Goal: Task Accomplishment & Management: Complete application form

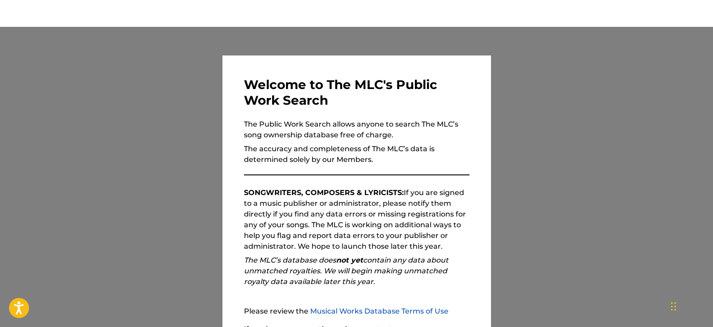
scroll to position [82, 0]
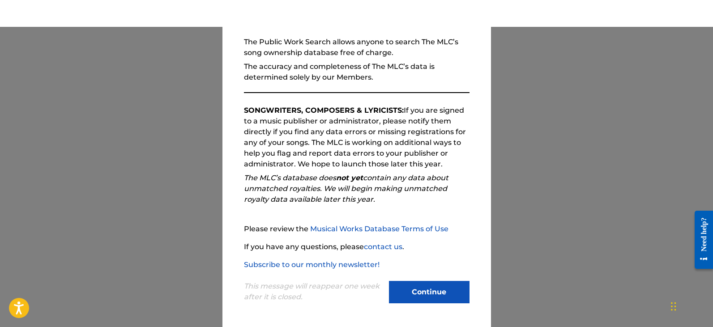
click at [421, 290] on button "Continue" at bounding box center [429, 292] width 81 height 22
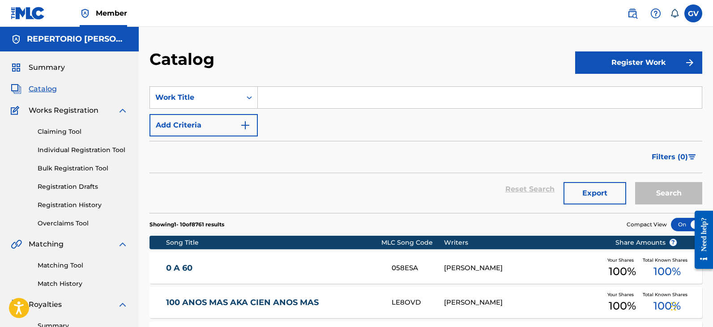
click at [34, 88] on span "Catalog" at bounding box center [43, 89] width 28 height 11
click at [612, 60] on button "Register Work" at bounding box center [638, 62] width 127 height 22
click at [602, 90] on link "Individual" at bounding box center [638, 91] width 127 height 21
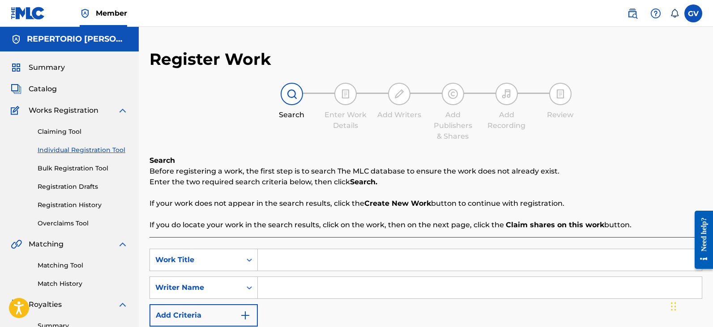
scroll to position [134, 0]
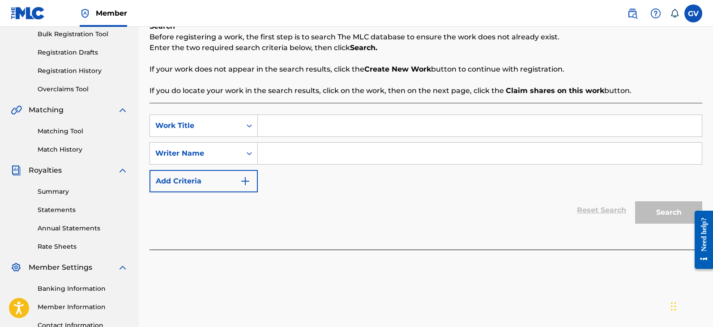
click at [277, 128] on input "Search Form" at bounding box center [480, 125] width 444 height 21
paste input "OTRA VEZ"
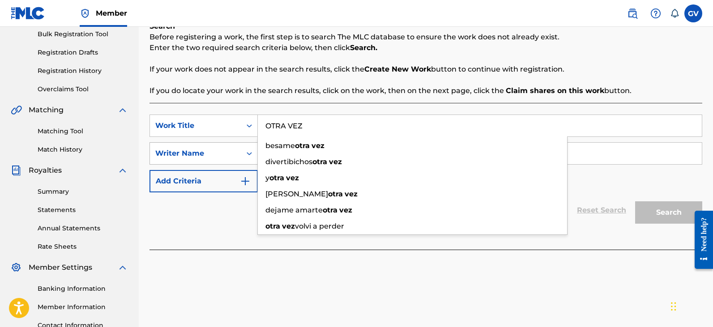
type input "OTRA VEZ"
click at [230, 155] on div "Writer Name" at bounding box center [195, 153] width 81 height 11
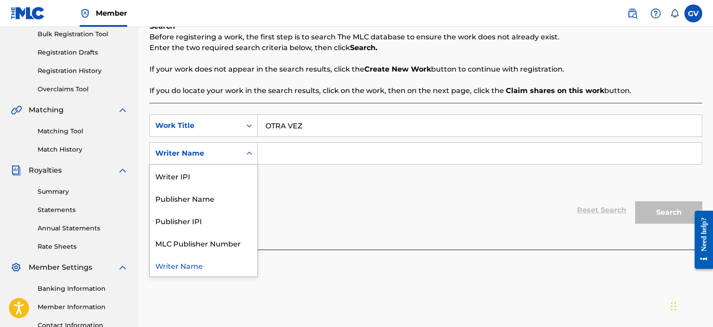
click at [277, 154] on input "Search Form" at bounding box center [480, 153] width 444 height 21
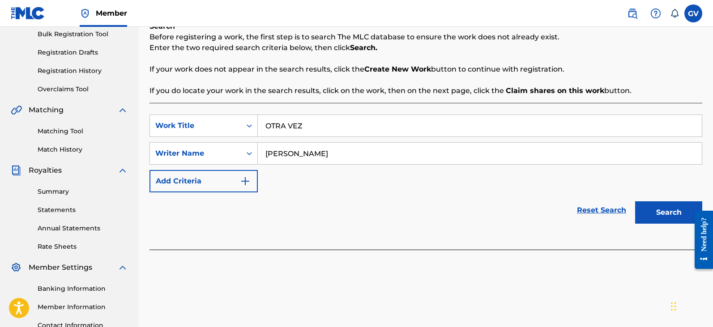
click at [635, 201] on button "Search" at bounding box center [668, 212] width 67 height 22
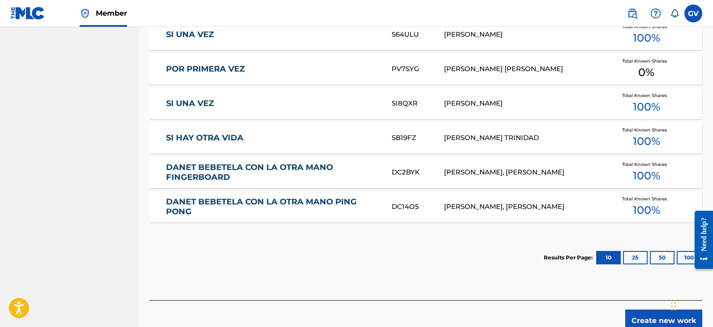
scroll to position [179, 0]
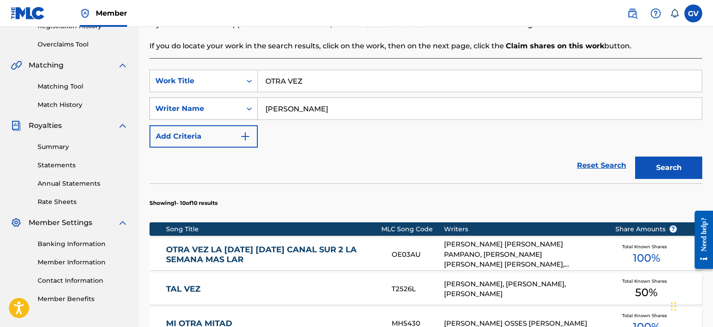
drag, startPoint x: 328, startPoint y: 112, endPoint x: 237, endPoint y: 112, distance: 91.3
click at [238, 112] on div "SearchWithCriteria8a9a7976-5ee5-450e-b927-14468a18b46b Writer Name CHAPARRO" at bounding box center [425, 109] width 553 height 22
type input "NAVARRO"
click at [635, 157] on button "Search" at bounding box center [668, 168] width 67 height 22
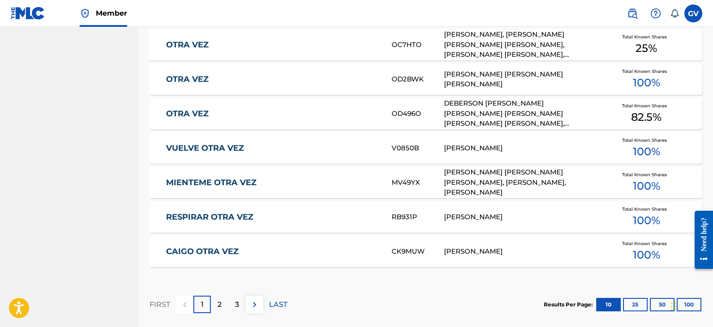
scroll to position [134, 0]
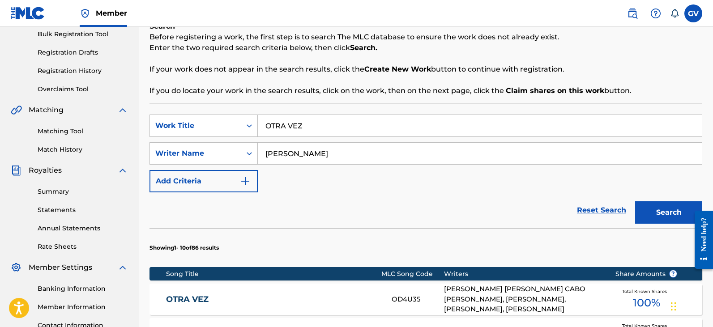
click at [660, 211] on button "Search" at bounding box center [668, 212] width 67 height 22
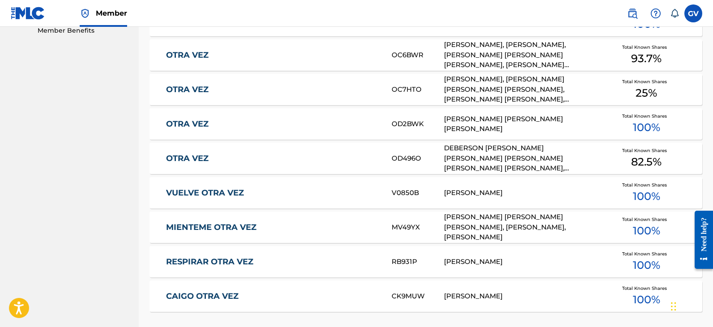
scroll to position [589, 0]
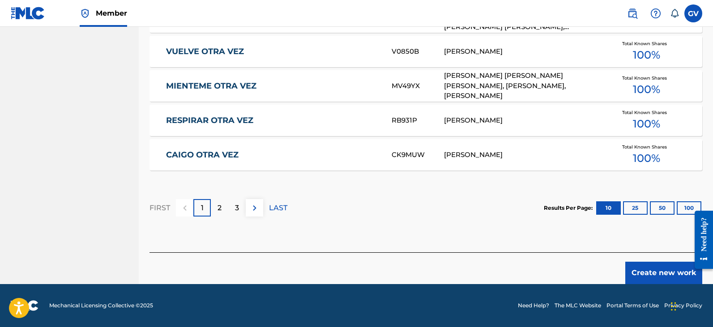
click at [645, 273] on button "Create new work" at bounding box center [663, 273] width 77 height 22
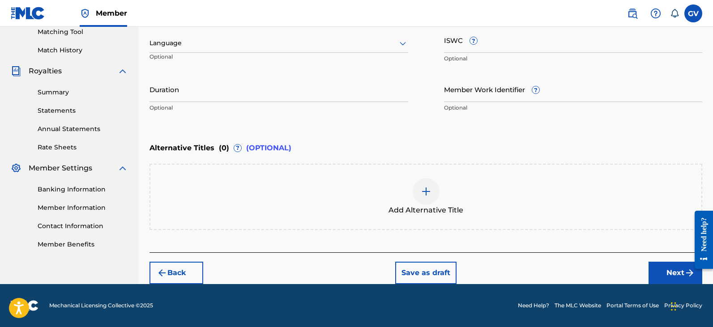
scroll to position [99, 0]
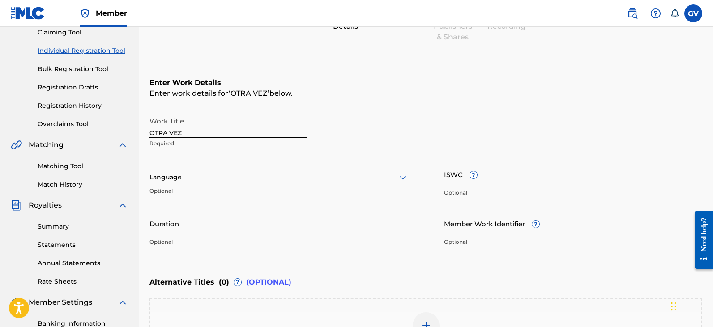
click at [403, 177] on icon at bounding box center [402, 177] width 11 height 11
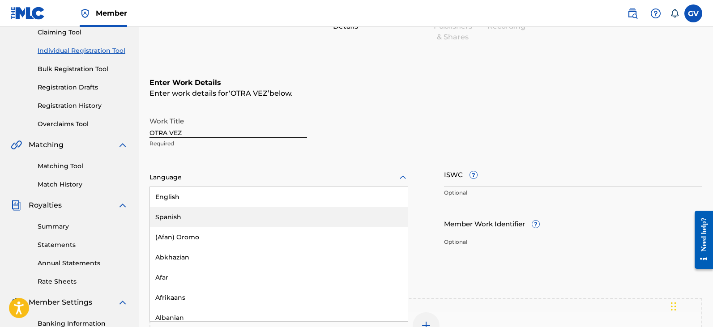
click at [177, 216] on div "Spanish" at bounding box center [279, 217] width 258 height 20
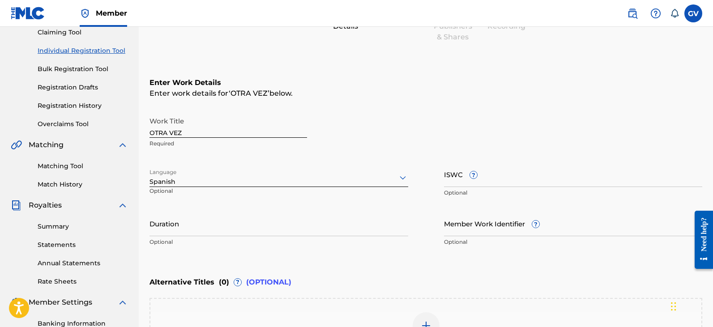
click at [182, 233] on input "Duration" at bounding box center [278, 224] width 259 height 26
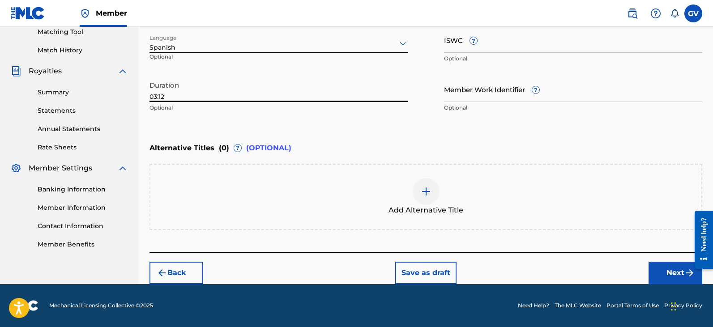
type input "03:12"
click at [673, 271] on button "Next" at bounding box center [676, 273] width 54 height 22
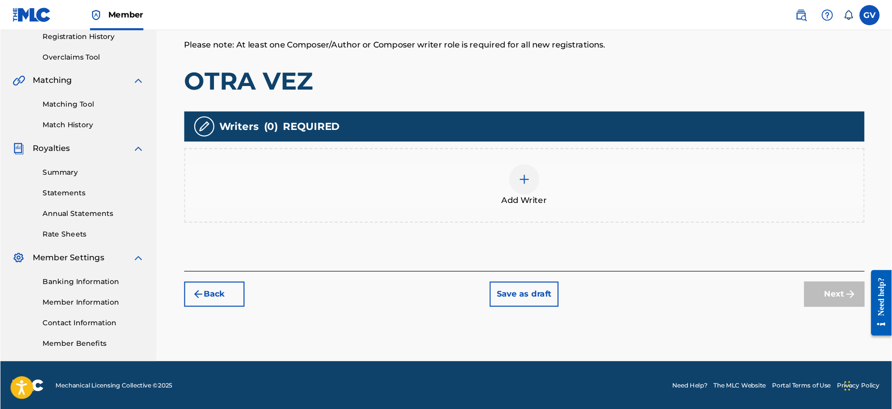
scroll to position [128, 0]
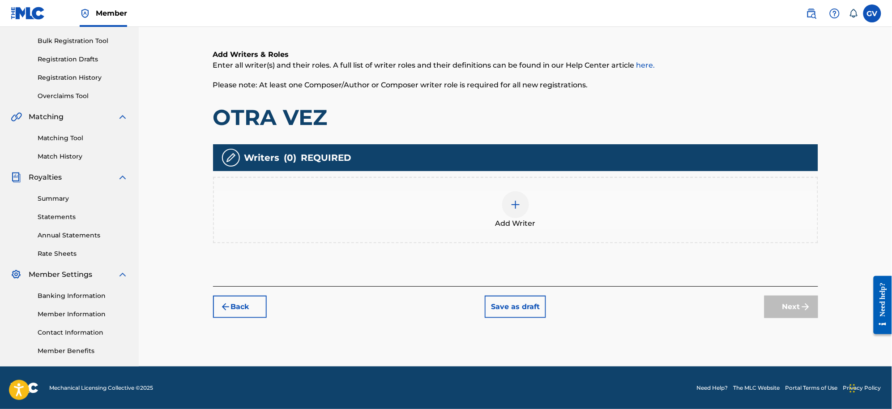
click at [517, 205] on img at bounding box center [515, 204] width 11 height 11
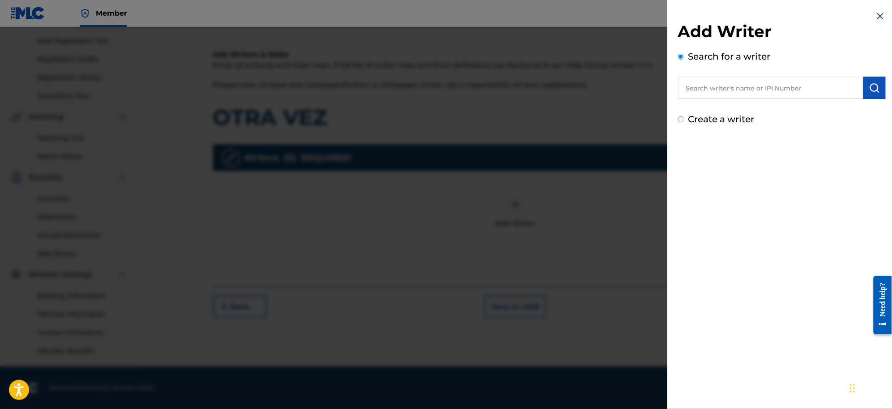
click at [704, 92] on input "text" at bounding box center [770, 88] width 185 height 22
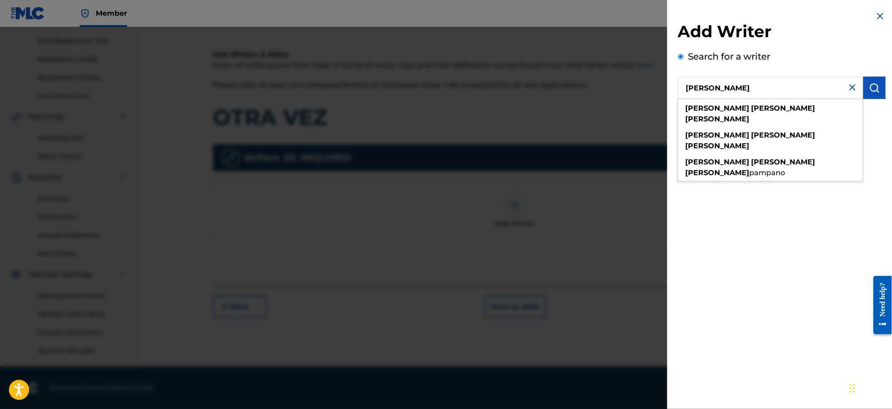
type input "JOSE ADRIAN CHAPARRO"
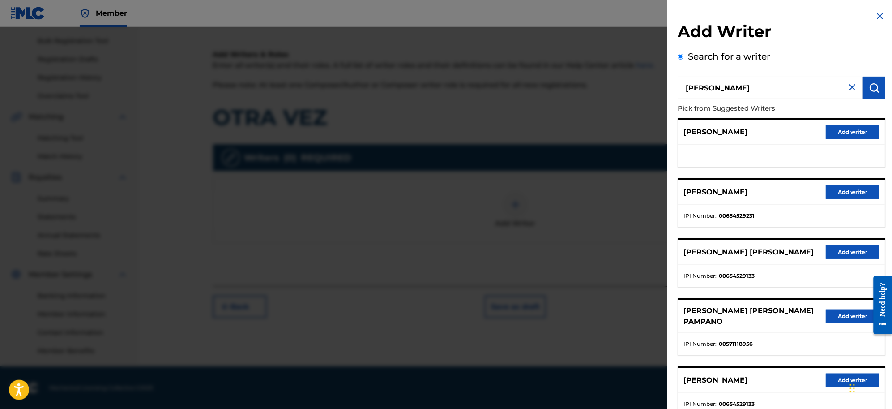
click at [713, 327] on button "Add writer" at bounding box center [853, 379] width 54 height 13
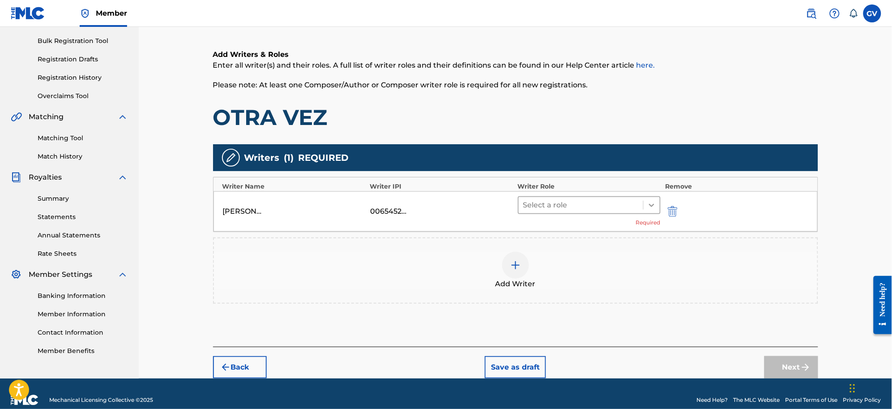
click at [649, 203] on icon at bounding box center [651, 205] width 9 height 9
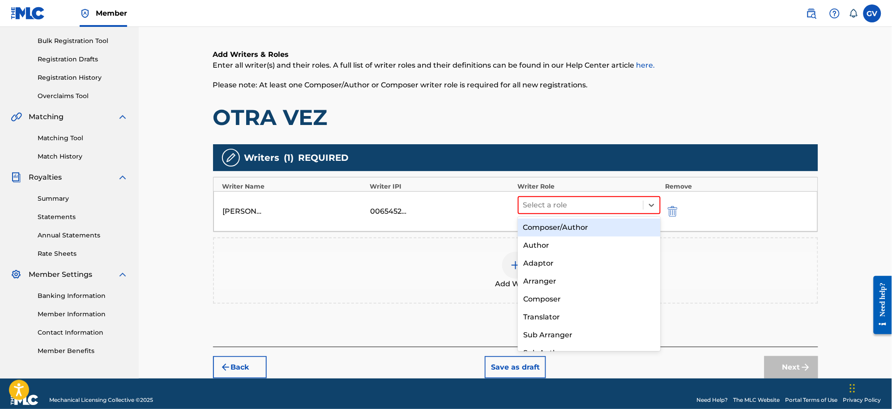
click at [554, 225] on div "Composer/Author" at bounding box center [589, 227] width 143 height 18
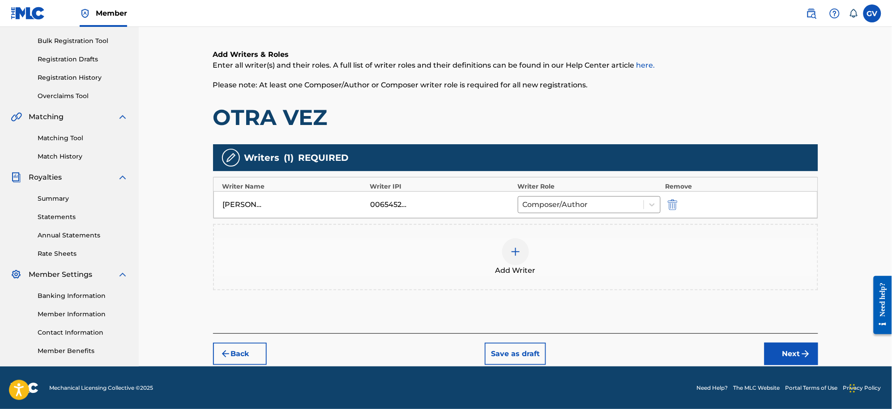
click at [515, 250] on img at bounding box center [515, 251] width 11 height 11
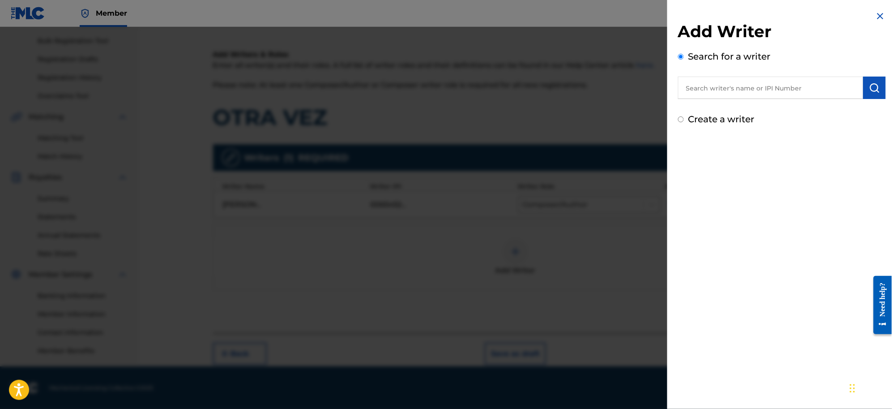
drag, startPoint x: 694, startPoint y: 84, endPoint x: 714, endPoint y: 90, distance: 20.8
click at [694, 84] on input "text" at bounding box center [770, 88] width 185 height 22
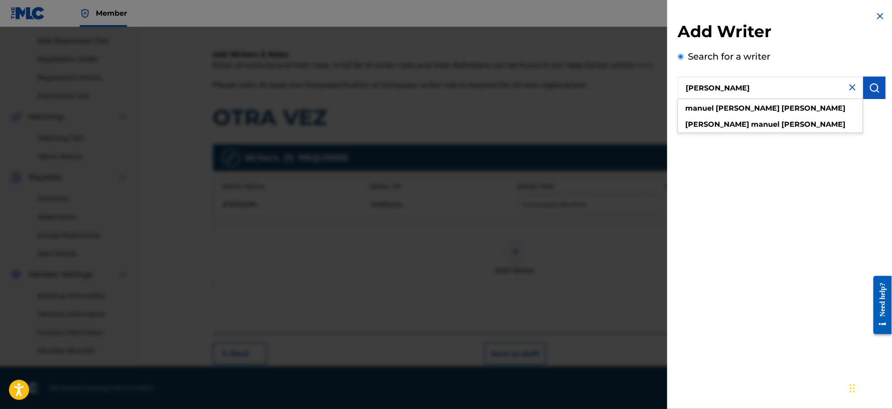
type input "MANUEL ANTONIO NAVARRO"
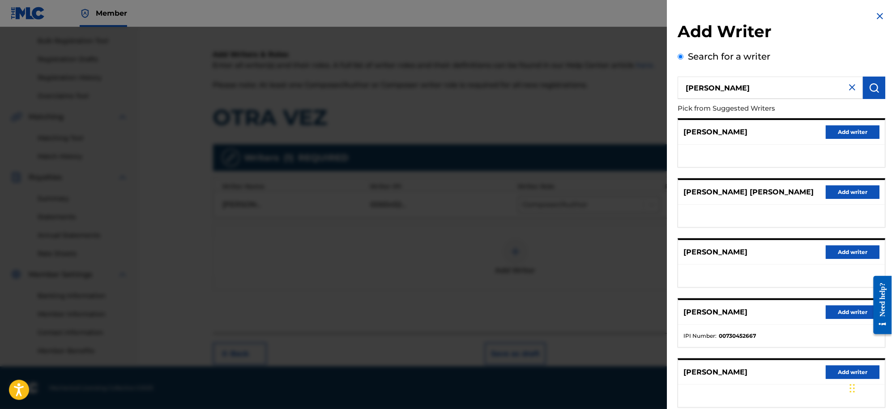
scroll to position [55, 0]
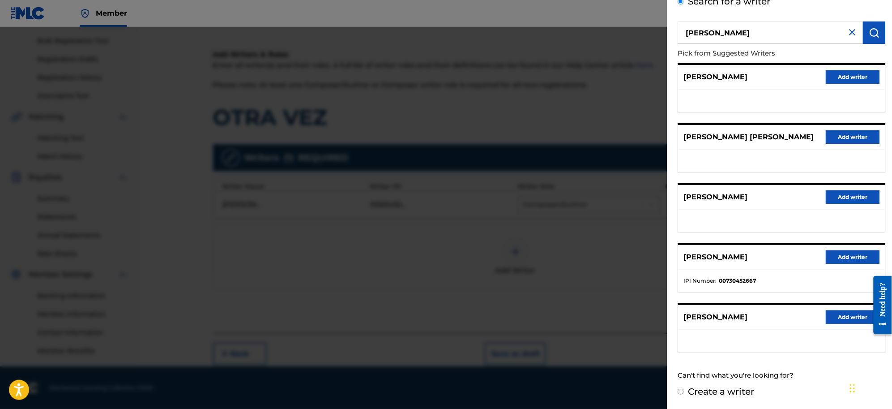
click at [713, 316] on button "Add writer" at bounding box center [853, 316] width 54 height 13
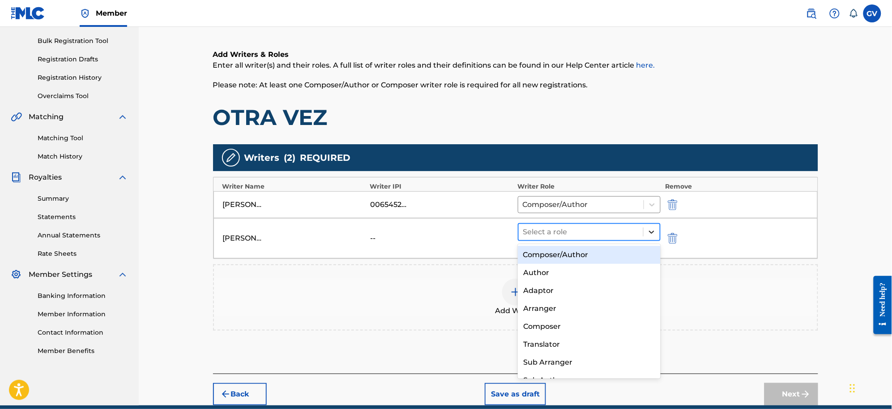
click at [653, 234] on icon at bounding box center [651, 231] width 9 height 9
click at [562, 253] on div "Composer/Author" at bounding box center [589, 255] width 143 height 18
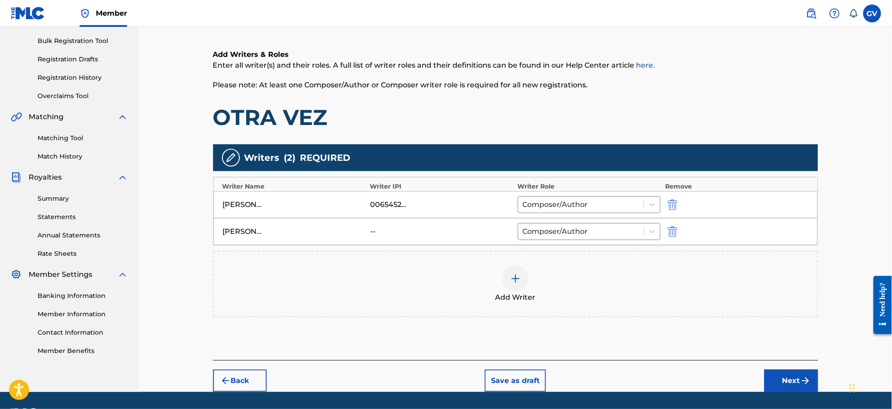
click at [713, 327] on button "Next" at bounding box center [791, 380] width 54 height 22
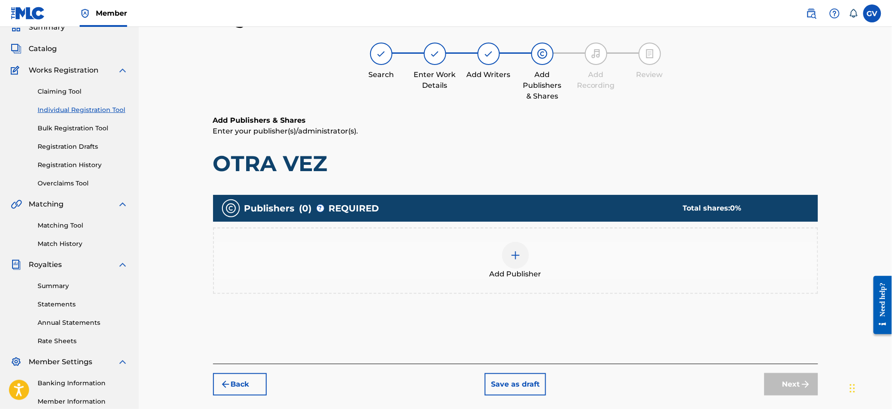
click at [514, 256] on img at bounding box center [515, 255] width 11 height 11
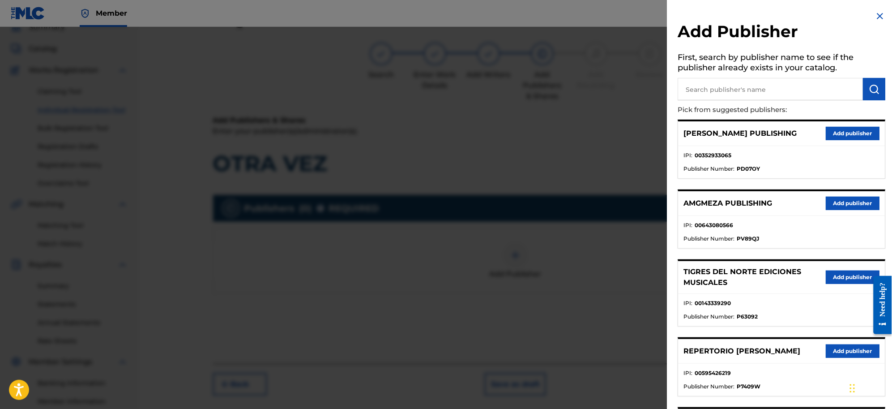
click at [697, 86] on input "text" at bounding box center [770, 89] width 185 height 22
type input "1110 HOUSE"
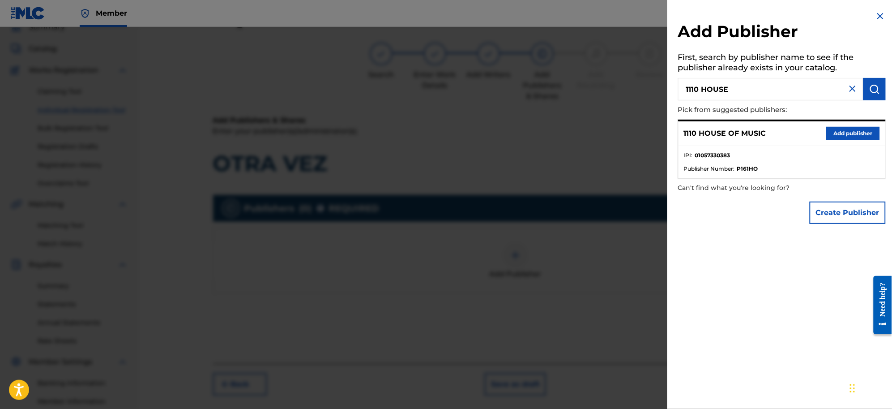
click at [713, 132] on button "Add publisher" at bounding box center [853, 133] width 54 height 13
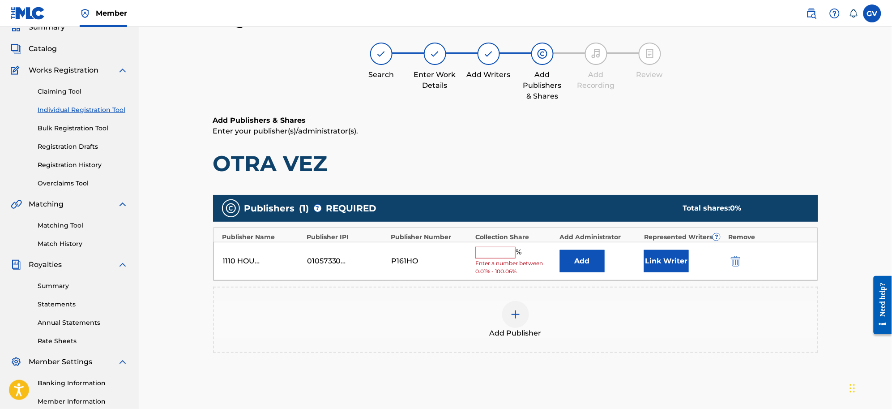
click at [581, 256] on button "Add" at bounding box center [582, 261] width 45 height 22
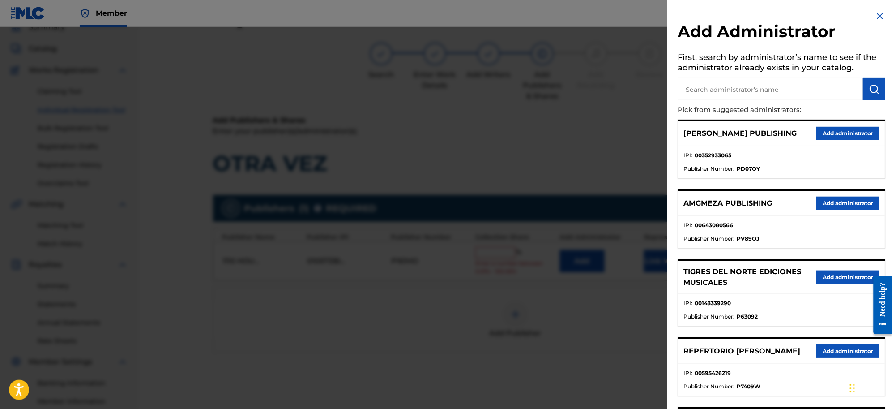
click at [704, 85] on input "text" at bounding box center [770, 89] width 185 height 22
type input "REPERTORIO VEGA"
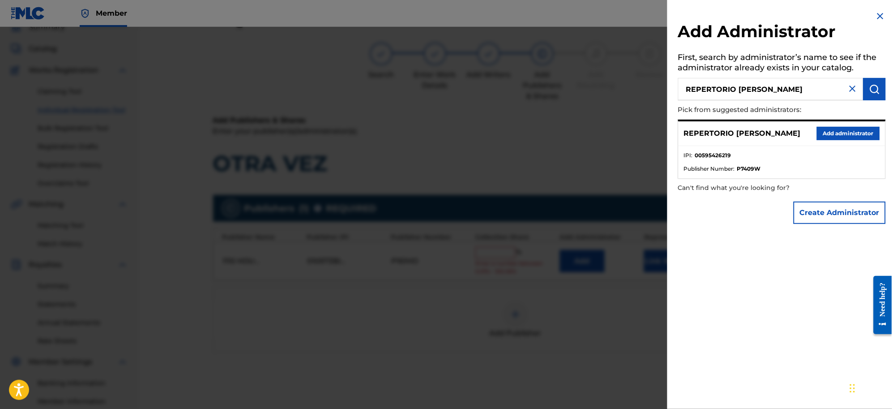
click at [713, 131] on button "Add administrator" at bounding box center [848, 133] width 63 height 13
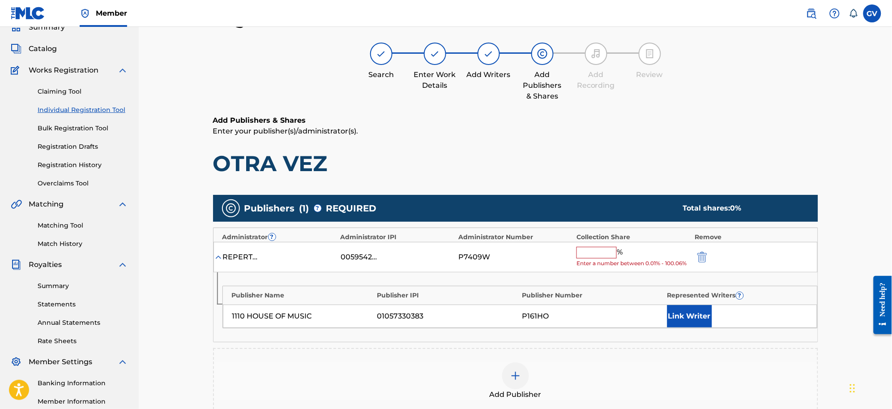
click at [594, 252] on input "text" at bounding box center [596, 253] width 40 height 12
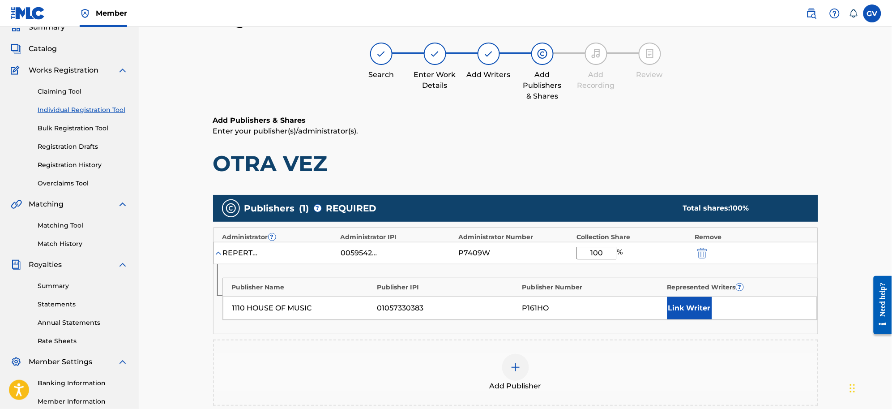
scroll to position [180, 0]
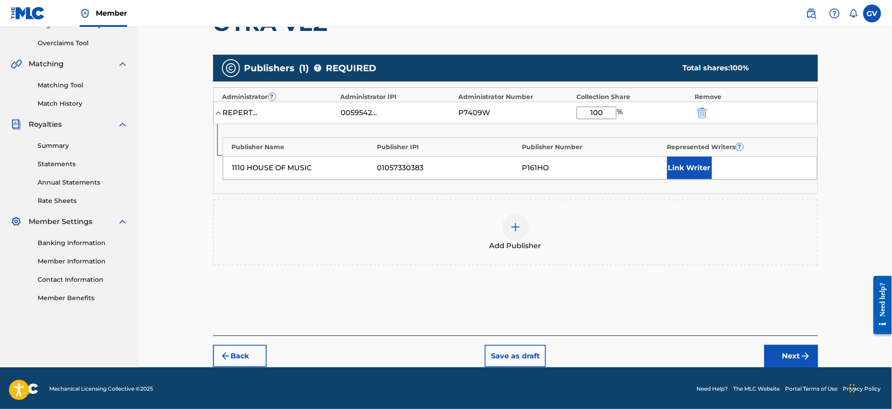
type input "100"
click at [713, 327] on button "Next" at bounding box center [791, 356] width 54 height 22
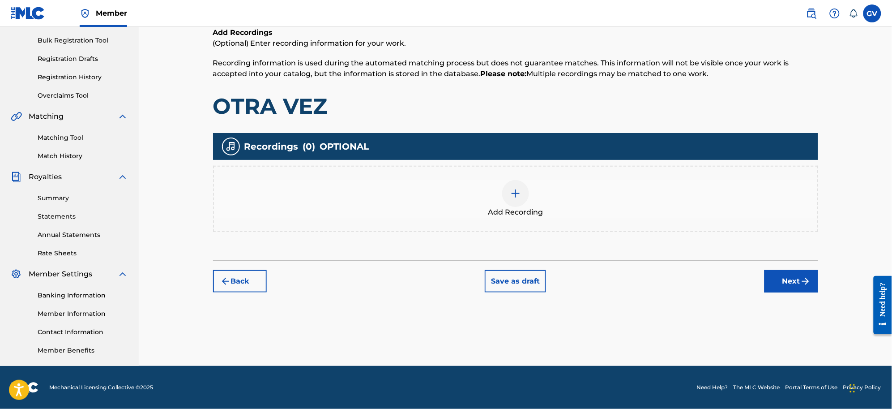
scroll to position [40, 0]
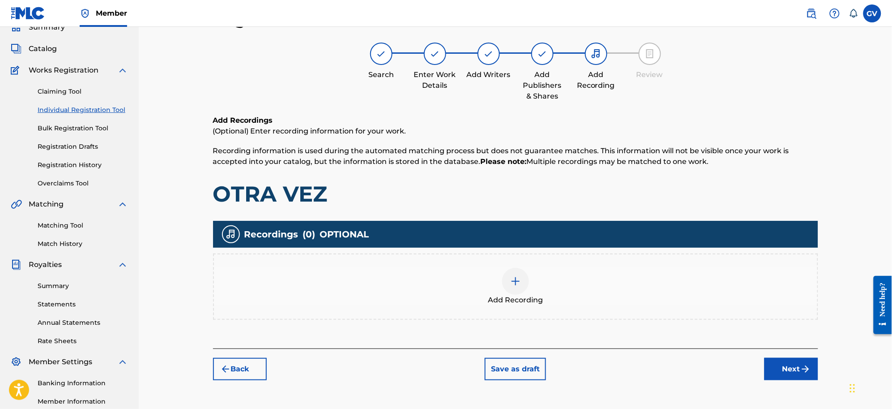
click at [513, 278] on img at bounding box center [515, 281] width 11 height 11
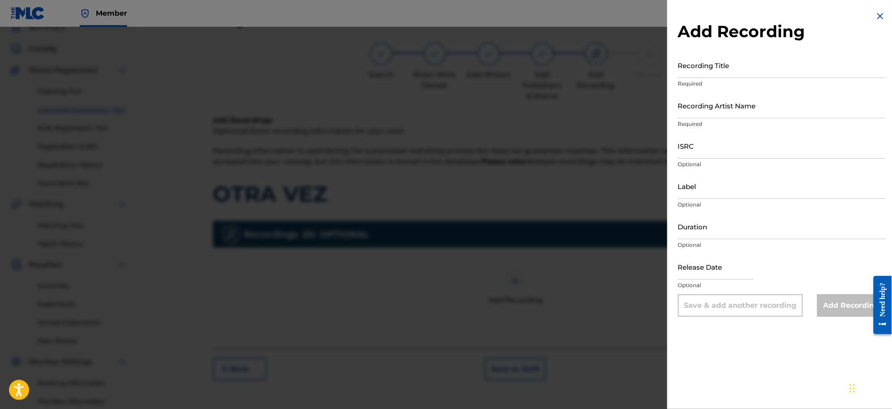
click at [700, 71] on input "Recording Title" at bounding box center [782, 65] width 208 height 26
paste input "Mientras Me Esperan Vol. 1"
type input "Mientras Me Esperan Vol. 1"
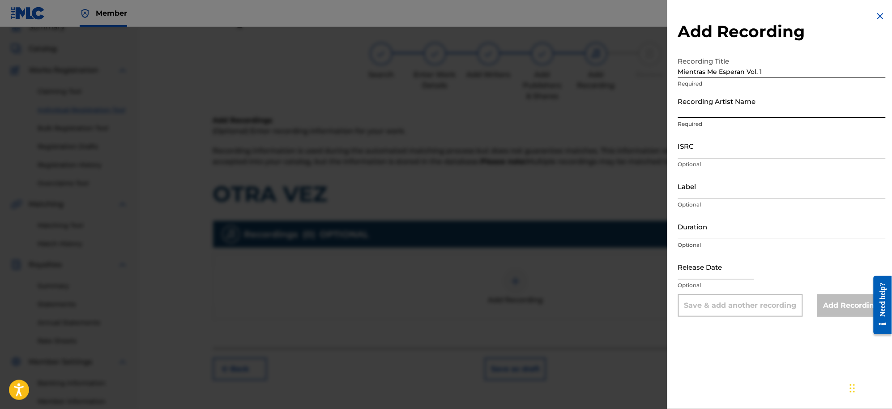
paste input "ADRIAN CHAPARRO DUETO CON NIVEL TR3S"
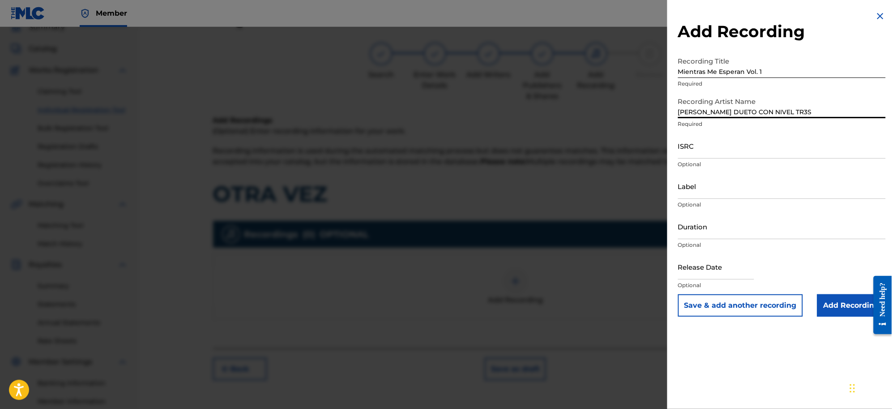
type input "ADRIAN CHAPARRO DUETO CON NIVEL TR3S"
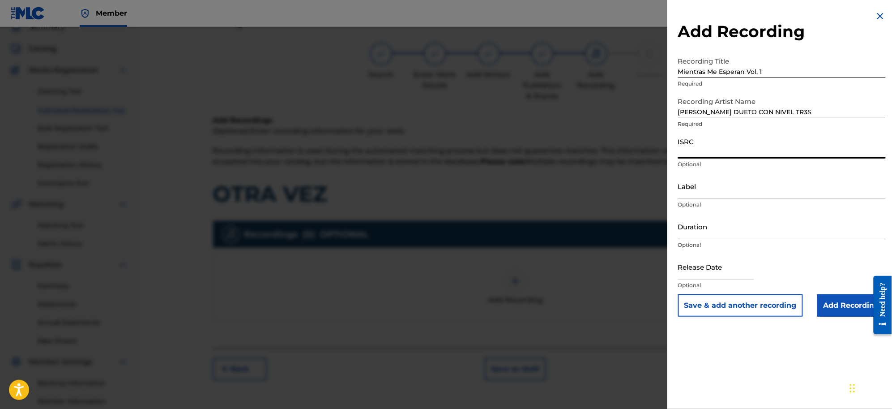
paste input "USANG2404110"
type input "USANG2404110"
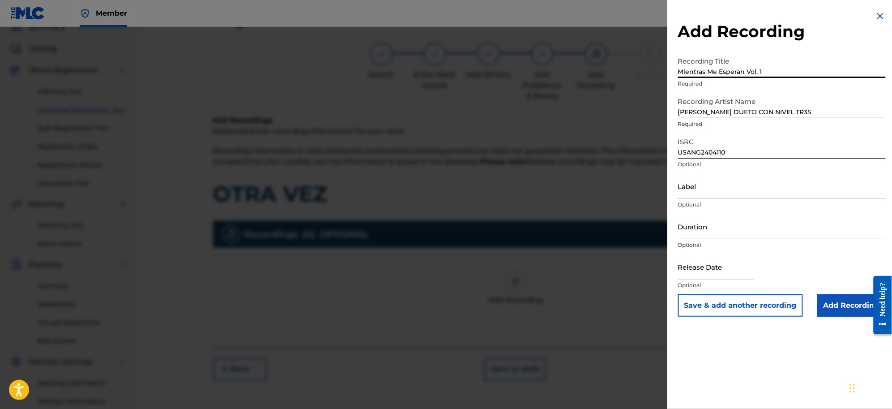
drag, startPoint x: 775, startPoint y: 73, endPoint x: 649, endPoint y: 64, distance: 126.1
click at [649, 64] on div "Add Recording Recording Title Mientras Me Esperan Vol. 1 Required Recording Art…" at bounding box center [446, 218] width 892 height 382
type input "MIENTRAS ME ESPERAN VOL 1"
click at [713, 307] on input "Add Recording" at bounding box center [851, 305] width 68 height 22
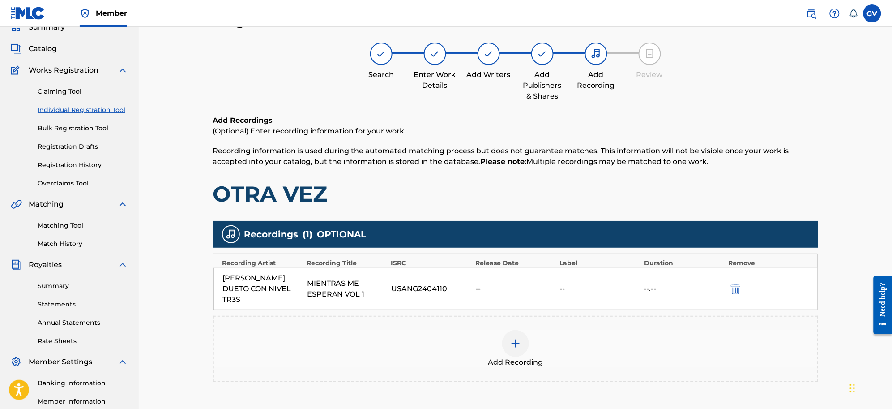
scroll to position [128, 0]
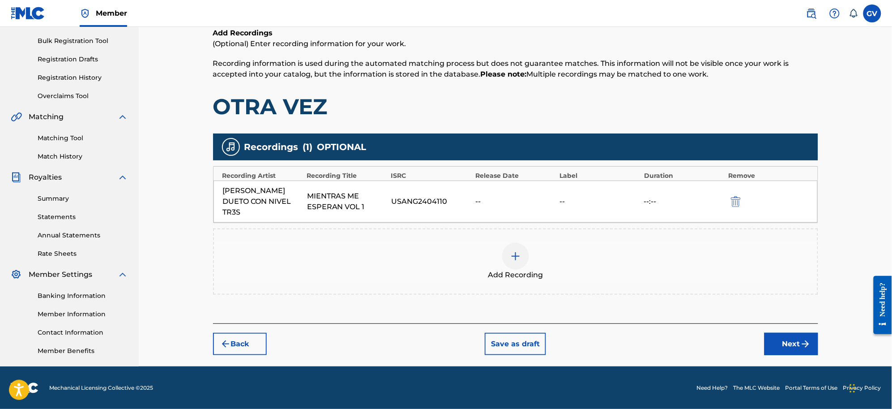
click at [713, 327] on button "Next" at bounding box center [791, 344] width 54 height 22
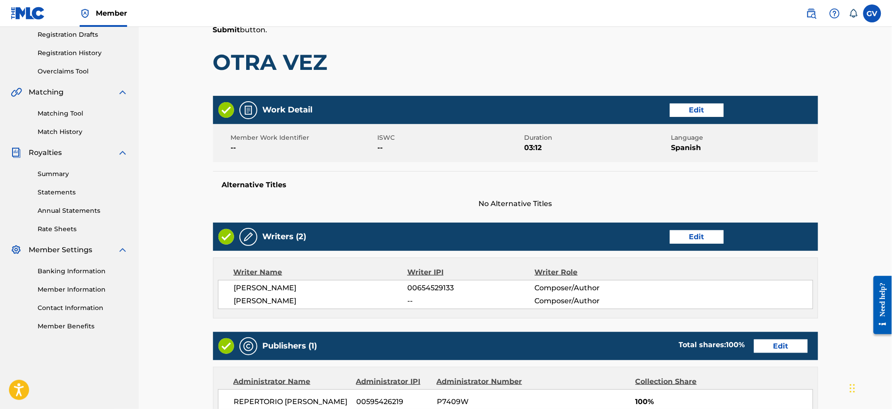
scroll to position [395, 0]
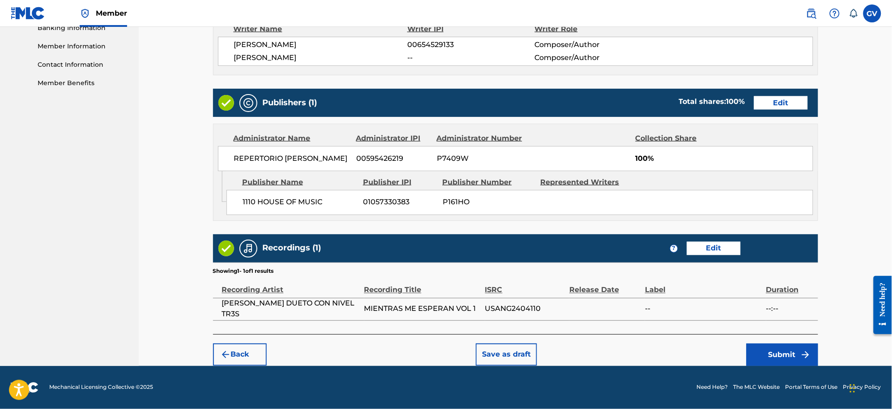
click at [713, 327] on button "Submit" at bounding box center [783, 354] width 72 height 22
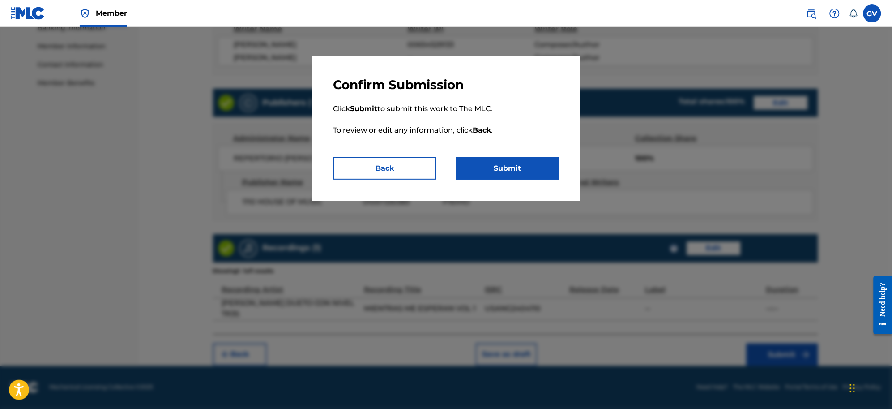
click at [509, 166] on button "Submit" at bounding box center [507, 168] width 103 height 22
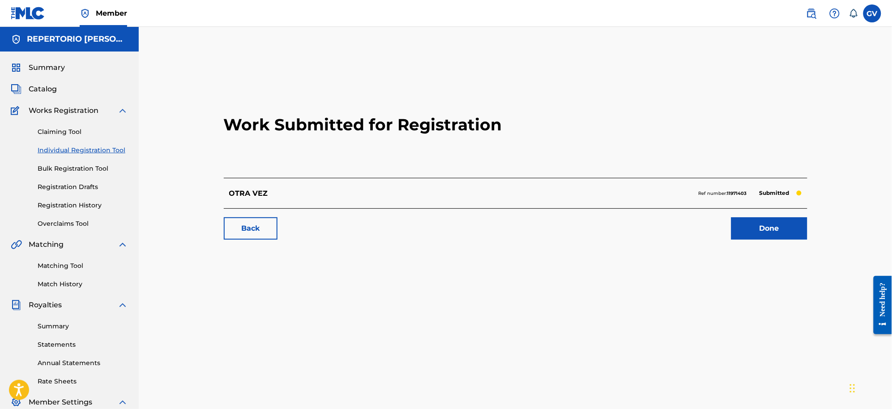
click at [713, 227] on link "Done" at bounding box center [769, 228] width 76 height 22
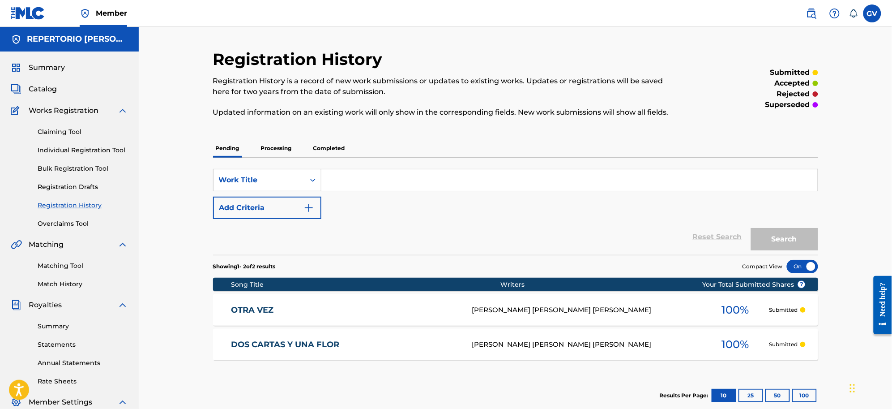
click at [251, 307] on link "OTRA VEZ" at bounding box center [345, 310] width 229 height 10
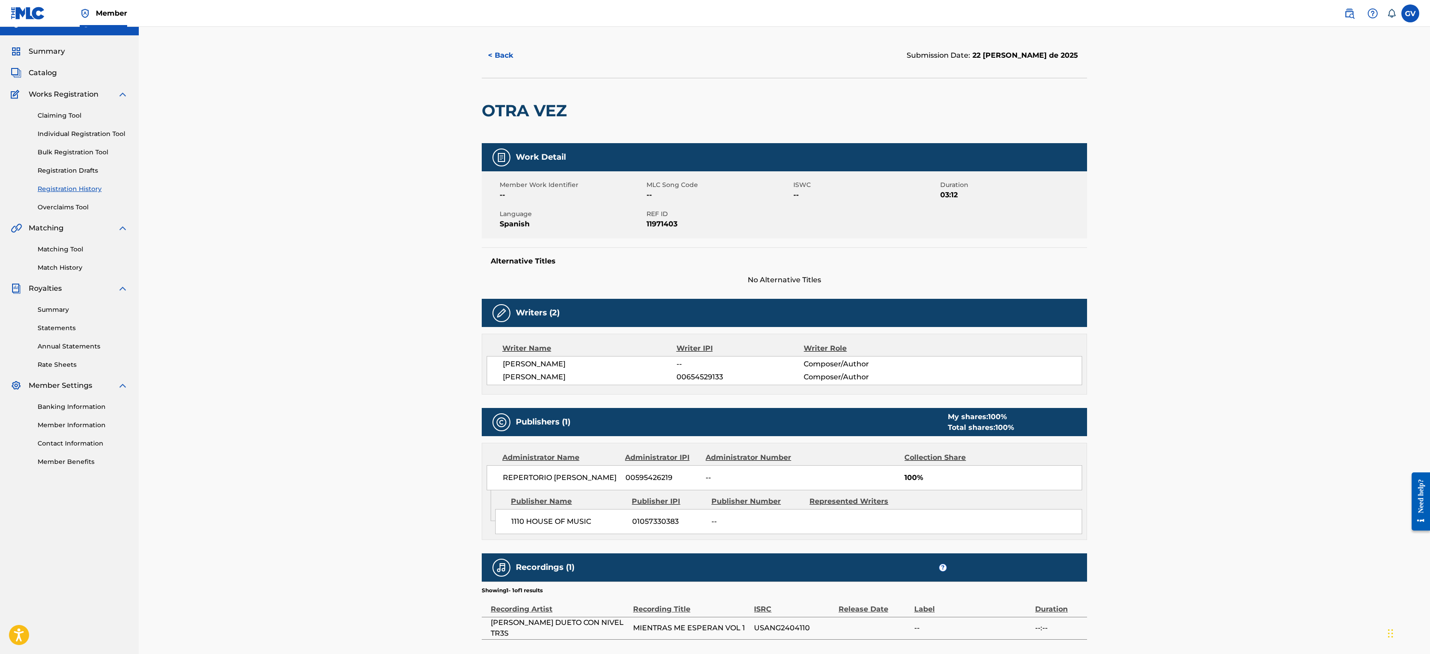
scroll to position [21, 0]
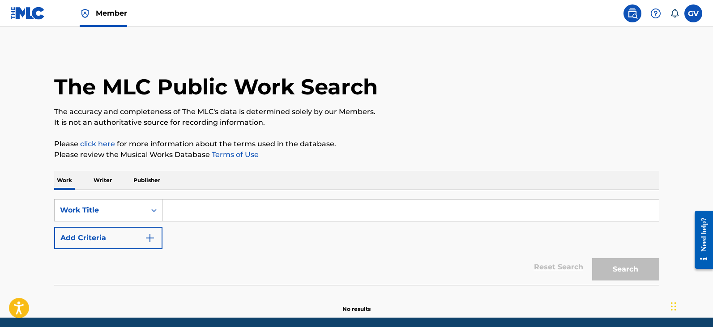
click at [179, 209] on input "Search Form" at bounding box center [410, 210] width 496 height 21
click at [185, 206] on input "Search Form" at bounding box center [410, 210] width 496 height 21
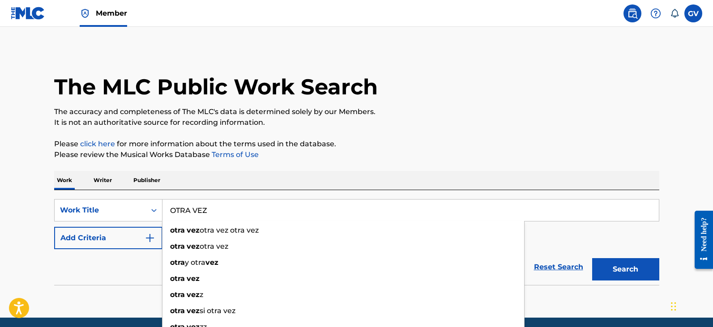
type input "OTRA VEZ"
click at [150, 238] on img "Search Form" at bounding box center [150, 238] width 11 height 11
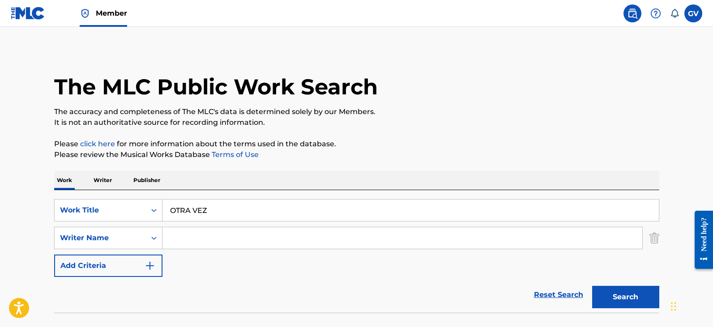
click at [184, 242] on input "Search Form" at bounding box center [402, 237] width 480 height 21
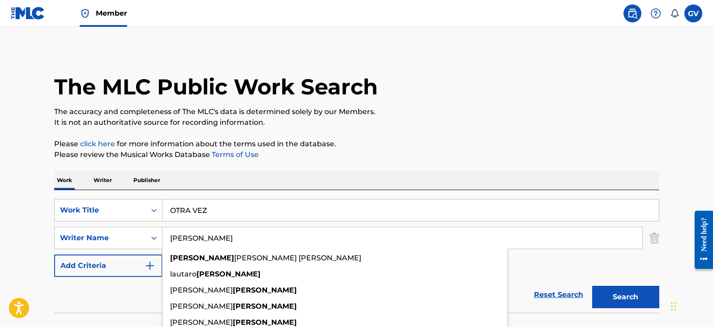
click at [592, 286] on button "Search" at bounding box center [625, 297] width 67 height 22
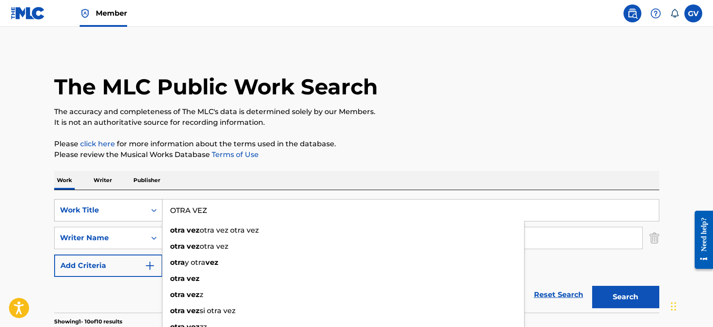
drag, startPoint x: 221, startPoint y: 214, endPoint x: 150, endPoint y: 208, distance: 71.4
click at [150, 208] on div "SearchWithCriteriad42200f5-06a1-47ca-b5c6-7637fc223a5b Work Title OTRA VEZ otra…" at bounding box center [356, 210] width 605 height 22
click at [132, 292] on div "Reset Search Search" at bounding box center [356, 295] width 605 height 36
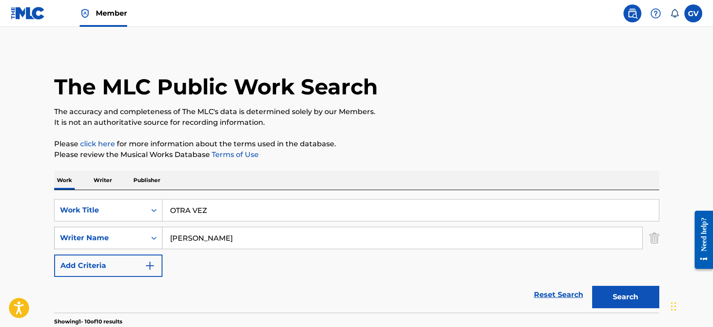
drag, startPoint x: 194, startPoint y: 237, endPoint x: 143, endPoint y: 230, distance: 51.5
click at [157, 234] on div "SearchWithCriteria961ce2e8-f83c-4976-b328-1089120bfdb3 Writer Name CHAPARRO" at bounding box center [356, 238] width 605 height 22
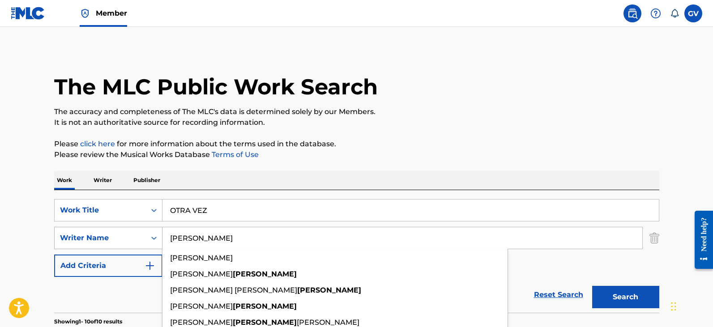
type input "NAVARRO"
click at [592, 286] on button "Search" at bounding box center [625, 297] width 67 height 22
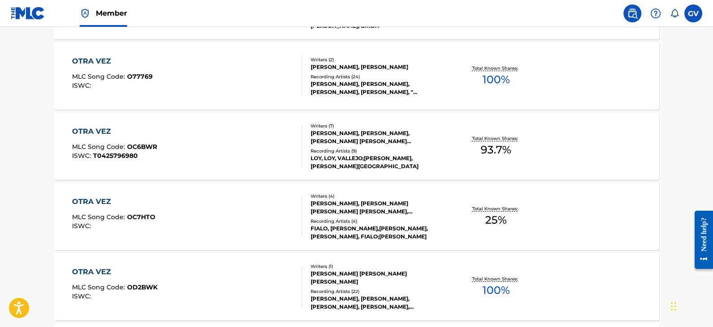
scroll to position [90, 0]
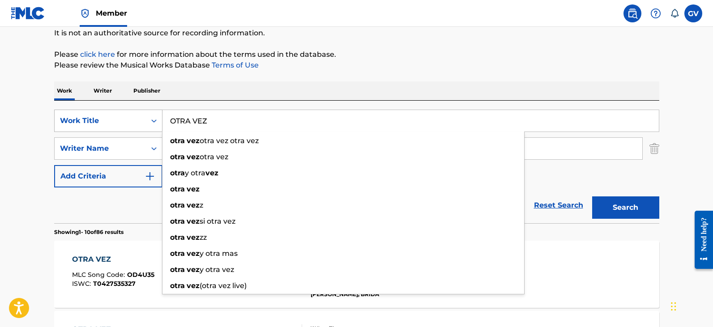
drag, startPoint x: 219, startPoint y: 123, endPoint x: 148, endPoint y: 111, distance: 72.2
click at [148, 111] on div "SearchWithCriteriad42200f5-06a1-47ca-b5c6-7637fc223a5b Work Title OTRA VEZ otra…" at bounding box center [356, 121] width 605 height 22
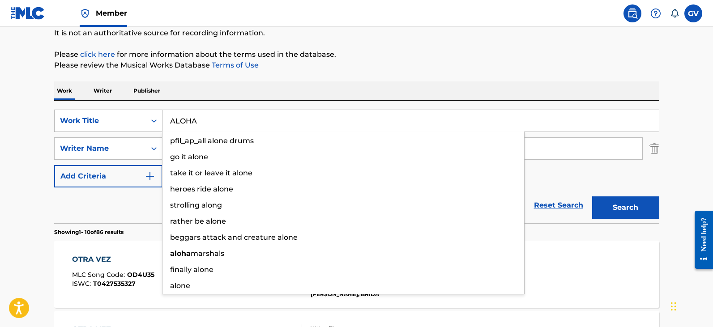
type input "ALOHA"
click at [592, 196] on button "Search" at bounding box center [625, 207] width 67 height 22
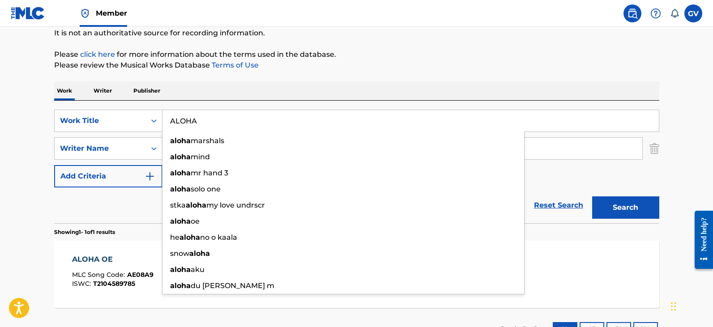
click at [124, 215] on div "Reset Search Search" at bounding box center [356, 206] width 605 height 36
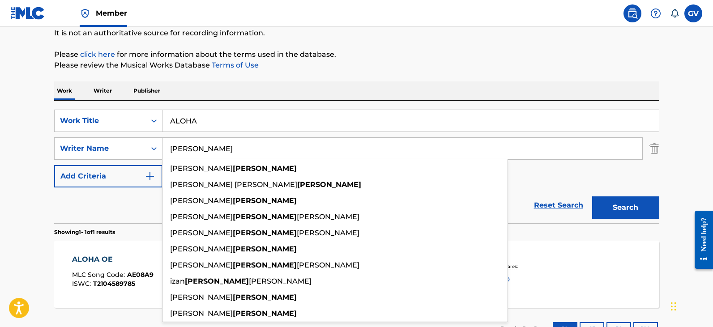
drag, startPoint x: 219, startPoint y: 152, endPoint x: 163, endPoint y: 142, distance: 57.2
click at [163, 142] on input "NAVARRO" at bounding box center [402, 148] width 480 height 21
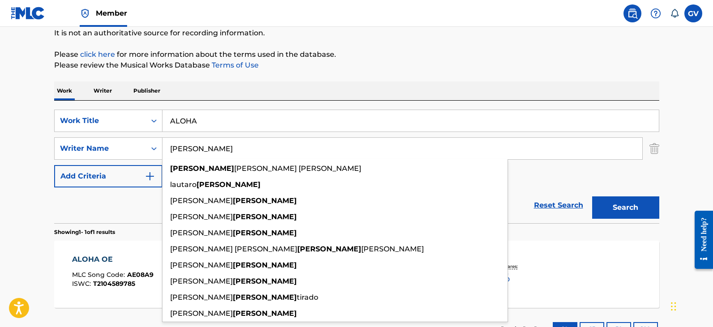
click at [592, 196] on button "Search" at bounding box center [625, 207] width 67 height 22
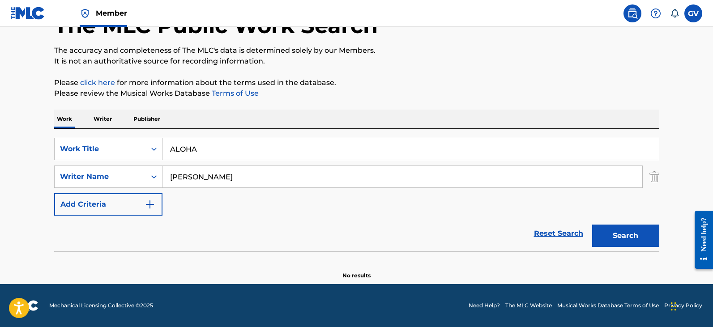
scroll to position [61, 0]
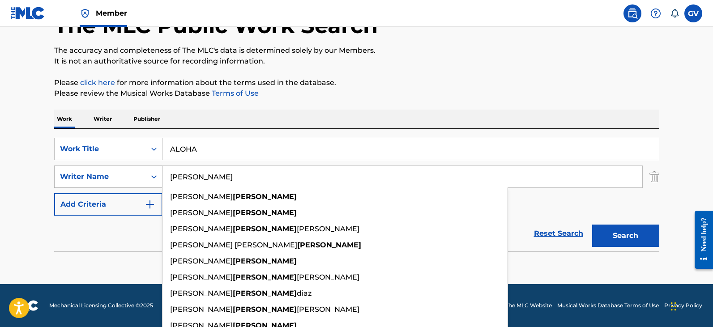
drag, startPoint x: 220, startPoint y: 177, endPoint x: 141, endPoint y: 180, distance: 78.8
click at [141, 180] on div "SearchWithCriteria961ce2e8-f83c-4976-b328-1089120bfdb3 Writer Name CHAPARRO est…" at bounding box center [356, 177] width 605 height 22
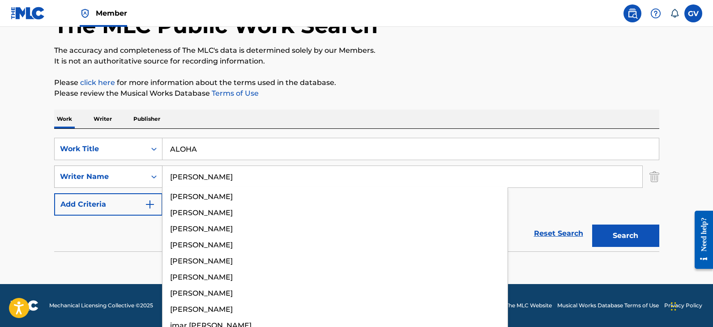
click at [592, 225] on button "Search" at bounding box center [625, 236] width 67 height 22
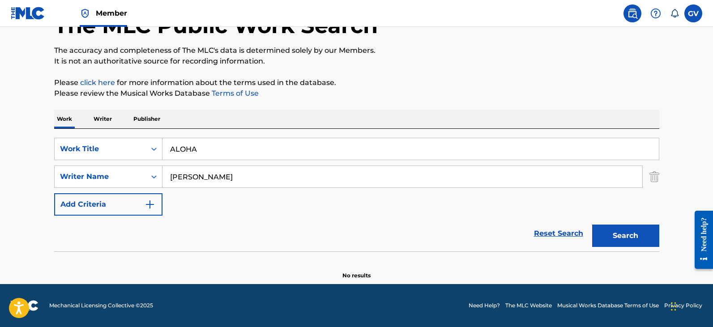
drag, startPoint x: 203, startPoint y: 178, endPoint x: 205, endPoint y: 185, distance: 7.5
click at [203, 181] on input "DEMARA" at bounding box center [402, 176] width 480 height 21
drag, startPoint x: 208, startPoint y: 180, endPoint x: 139, endPoint y: 167, distance: 69.7
click at [148, 169] on div "SearchWithCriteria961ce2e8-f83c-4976-b328-1089120bfdb3 Writer Name DEMARA" at bounding box center [356, 177] width 605 height 22
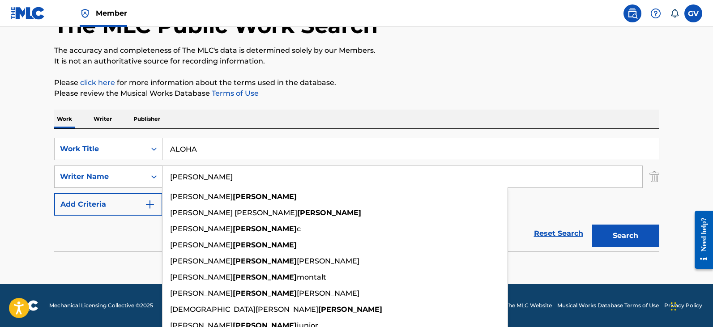
click at [592, 225] on button "Search" at bounding box center [625, 236] width 67 height 22
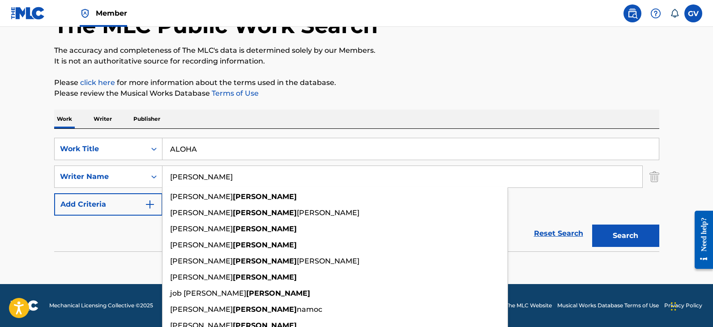
click at [190, 180] on input "PLASENCIA" at bounding box center [402, 176] width 480 height 21
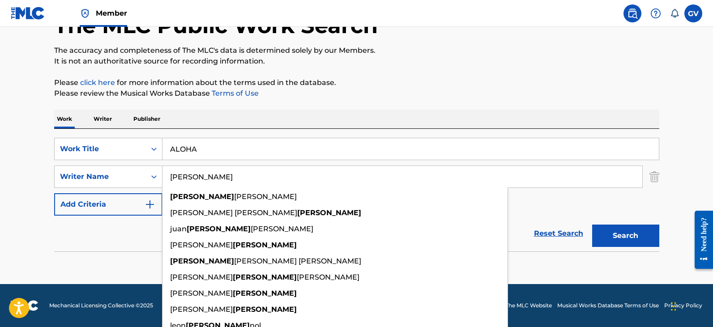
click at [231, 180] on input "PLASCENCIA" at bounding box center [402, 176] width 480 height 21
type input "PLASCENCIA"
click at [592, 225] on button "Search" at bounding box center [625, 236] width 67 height 22
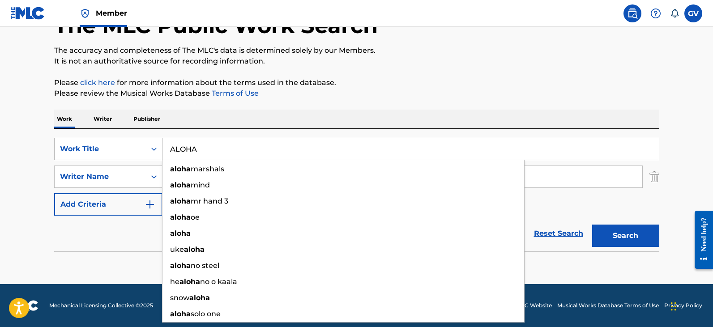
drag, startPoint x: 214, startPoint y: 154, endPoint x: 152, endPoint y: 142, distance: 63.3
click at [152, 142] on div "SearchWithCriteriad42200f5-06a1-47ca-b5c6-7637fc223a5b Work Title ALOHA aloha m…" at bounding box center [356, 149] width 605 height 22
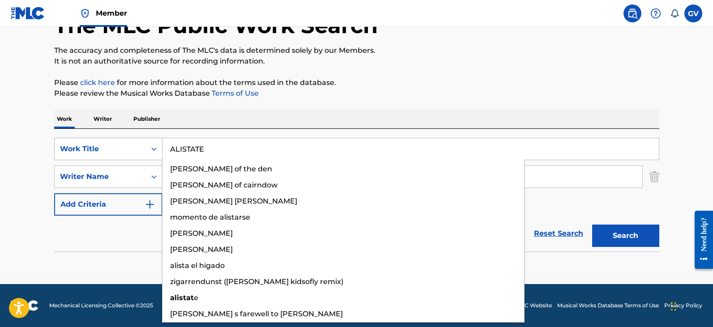
type input "ALISTATE"
click at [592, 225] on button "Search" at bounding box center [625, 236] width 67 height 22
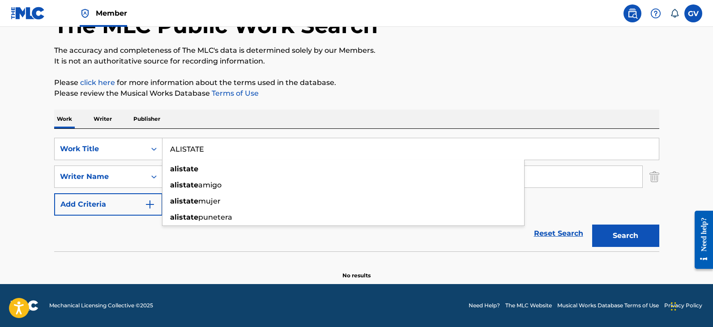
drag, startPoint x: 147, startPoint y: 238, endPoint x: 162, endPoint y: 211, distance: 31.5
click at [146, 237] on div "Reset Search Search" at bounding box center [356, 234] width 605 height 36
drag, startPoint x: 224, startPoint y: 178, endPoint x: 142, endPoint y: 172, distance: 81.7
click at [147, 172] on div "SearchWithCriteria961ce2e8-f83c-4976-b328-1089120bfdb3 Writer Name PLASCENCIA" at bounding box center [356, 177] width 605 height 22
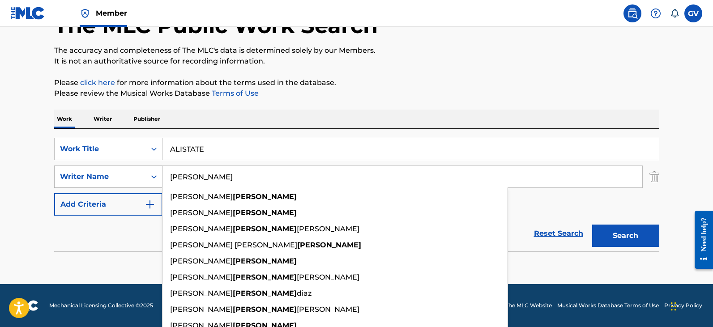
type input "CHAPARRO"
click at [592, 225] on button "Search" at bounding box center [625, 236] width 67 height 22
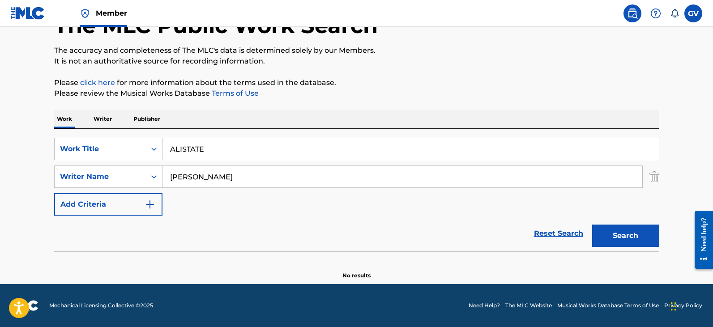
drag, startPoint x: 226, startPoint y: 152, endPoint x: 154, endPoint y: 137, distance: 73.6
click at [154, 137] on div "SearchWithCriteriad42200f5-06a1-47ca-b5c6-7637fc223a5b Work Title ALISTATE Sear…" at bounding box center [356, 190] width 605 height 123
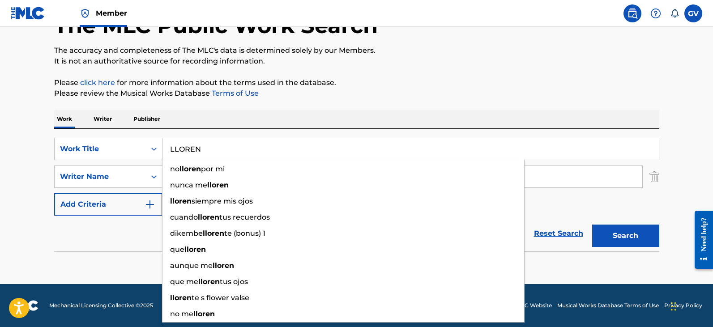
type input "LLOREN"
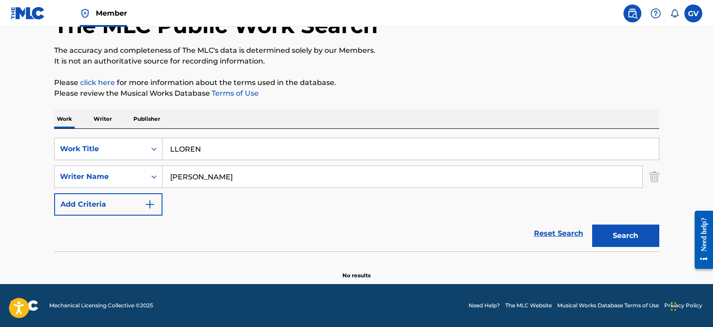
click at [228, 180] on input "CHAPARRO" at bounding box center [402, 176] width 480 height 21
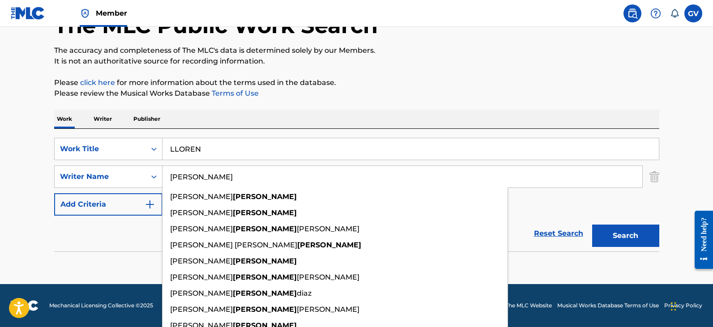
click at [592, 225] on button "Search" at bounding box center [625, 236] width 67 height 22
drag, startPoint x: 227, startPoint y: 181, endPoint x: 129, endPoint y: 168, distance: 98.9
click at [152, 167] on div "SearchWithCriteria961ce2e8-f83c-4976-b328-1089120bfdb3 Writer Name CHAPARRO est…" at bounding box center [356, 177] width 605 height 22
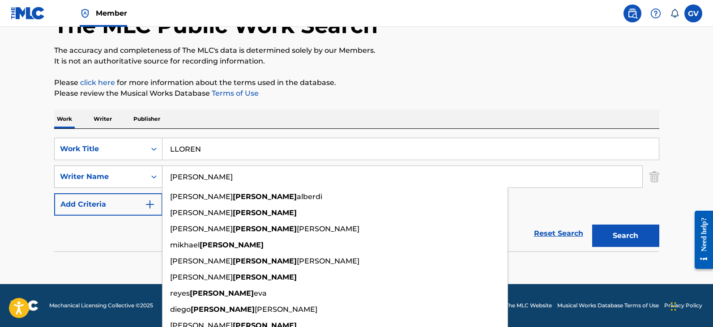
type input "VILLEGAS"
click at [592, 225] on button "Search" at bounding box center [625, 236] width 67 height 22
